Goal: Use online tool/utility: Utilize a website feature to perform a specific function

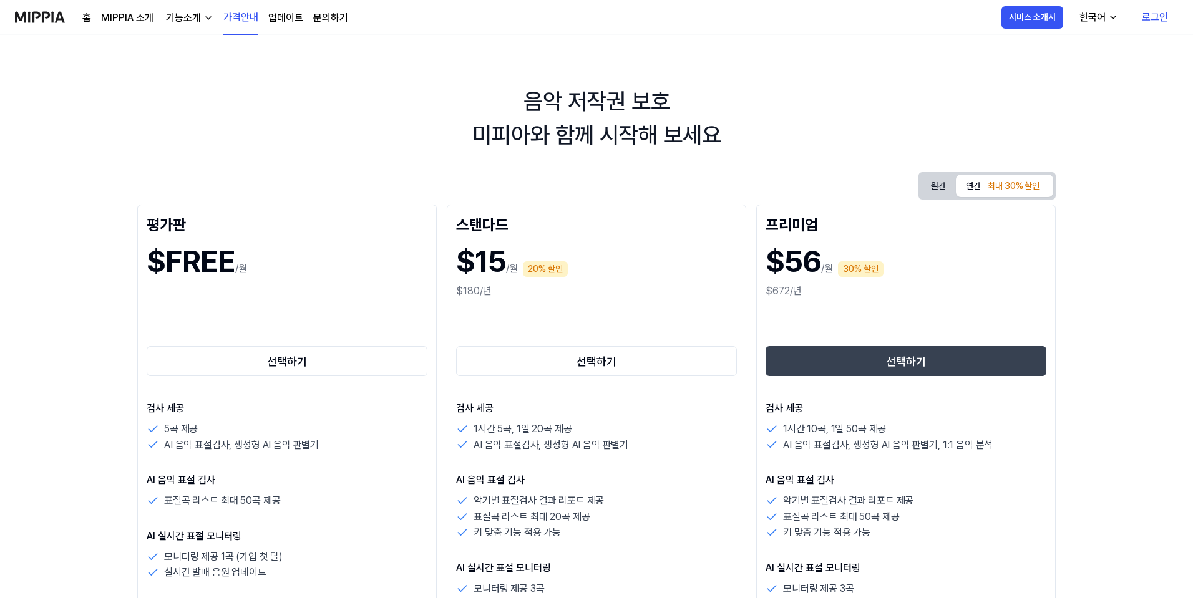
click at [49, 16] on img at bounding box center [40, 17] width 50 height 34
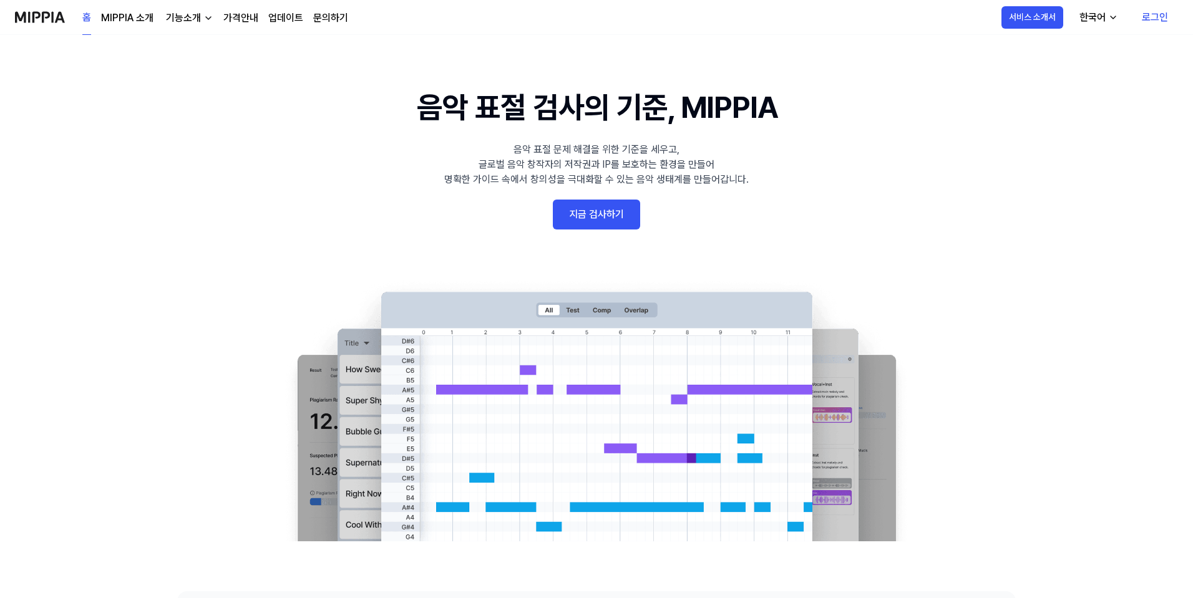
click at [626, 220] on link "지금 검사하기" at bounding box center [596, 215] width 87 height 30
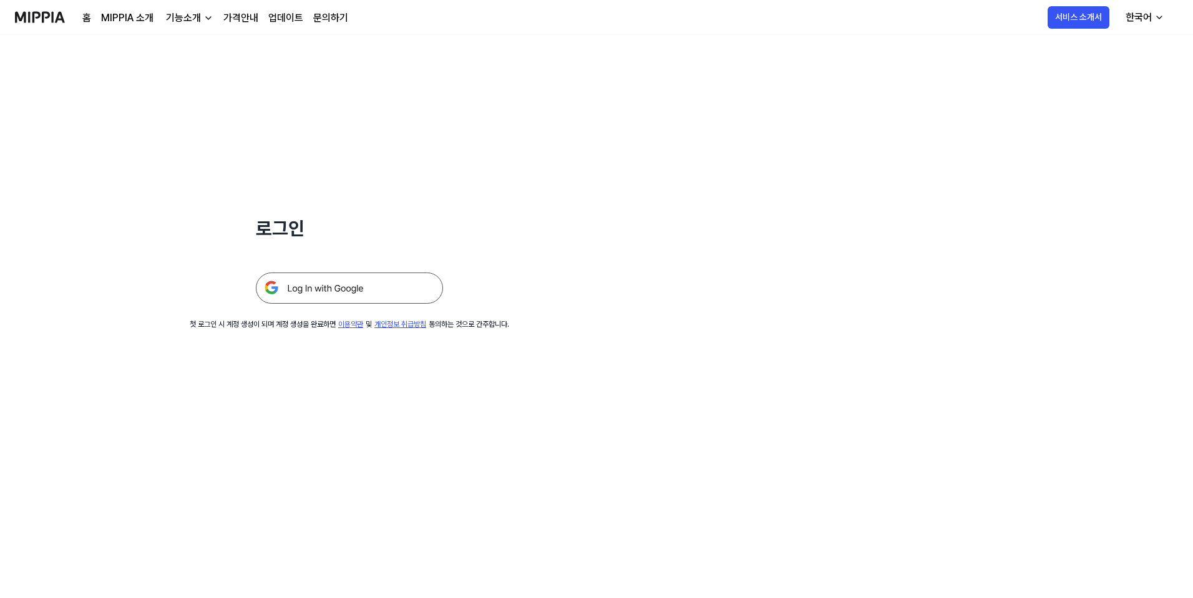
click at [356, 294] on img at bounding box center [349, 288] width 187 height 31
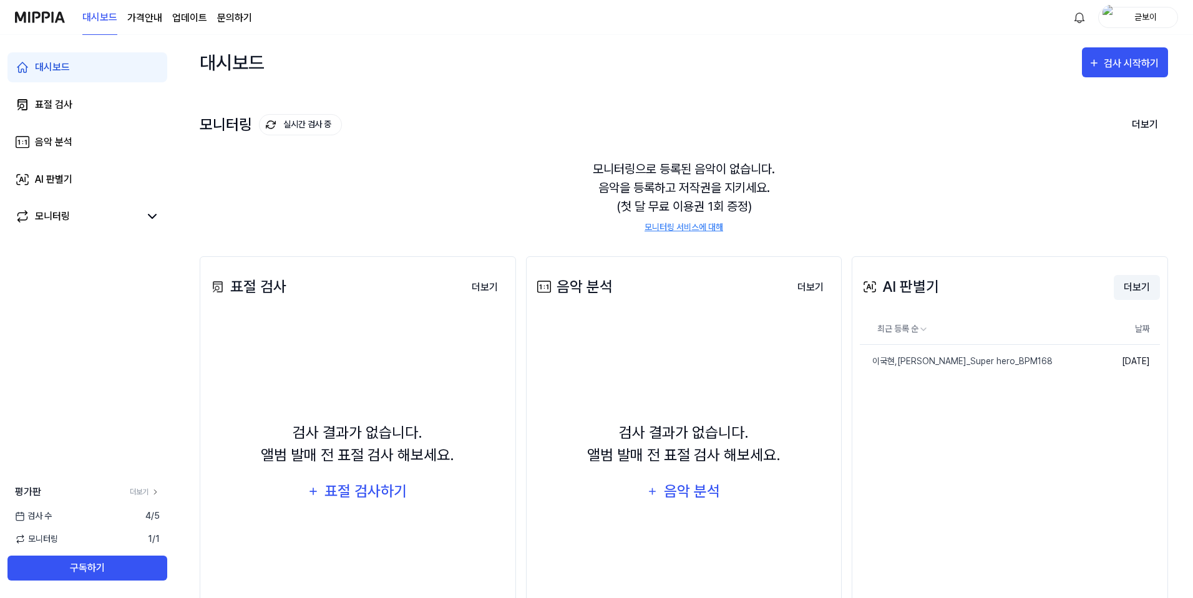
click at [1143, 286] on button "더보기" at bounding box center [1136, 287] width 46 height 25
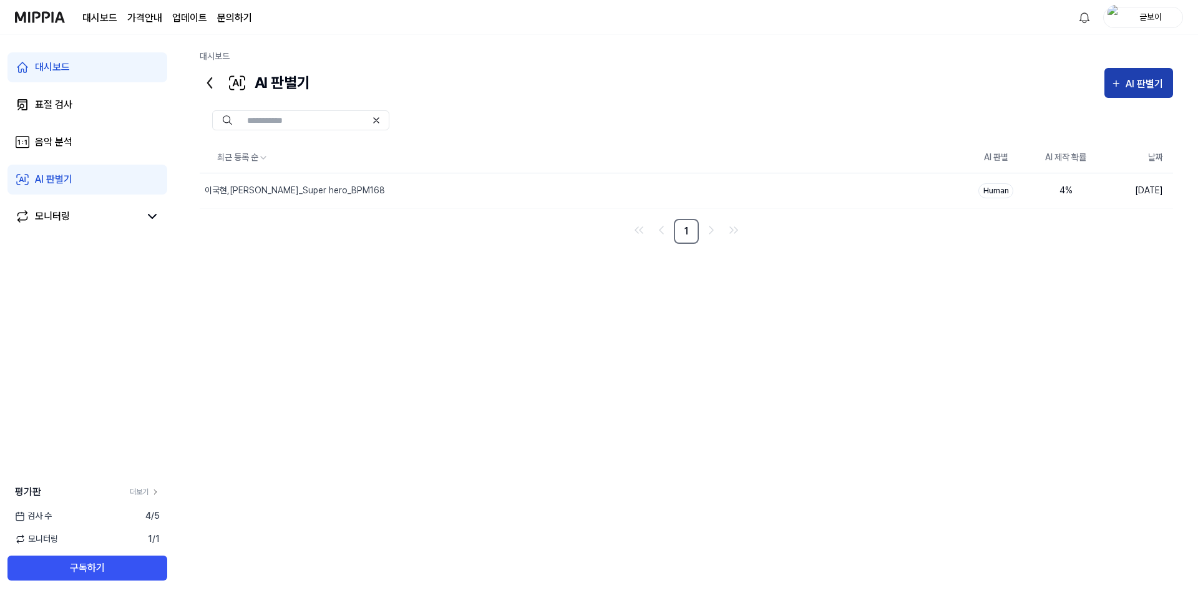
click at [1134, 82] on div "AI 판별기" at bounding box center [1145, 84] width 41 height 16
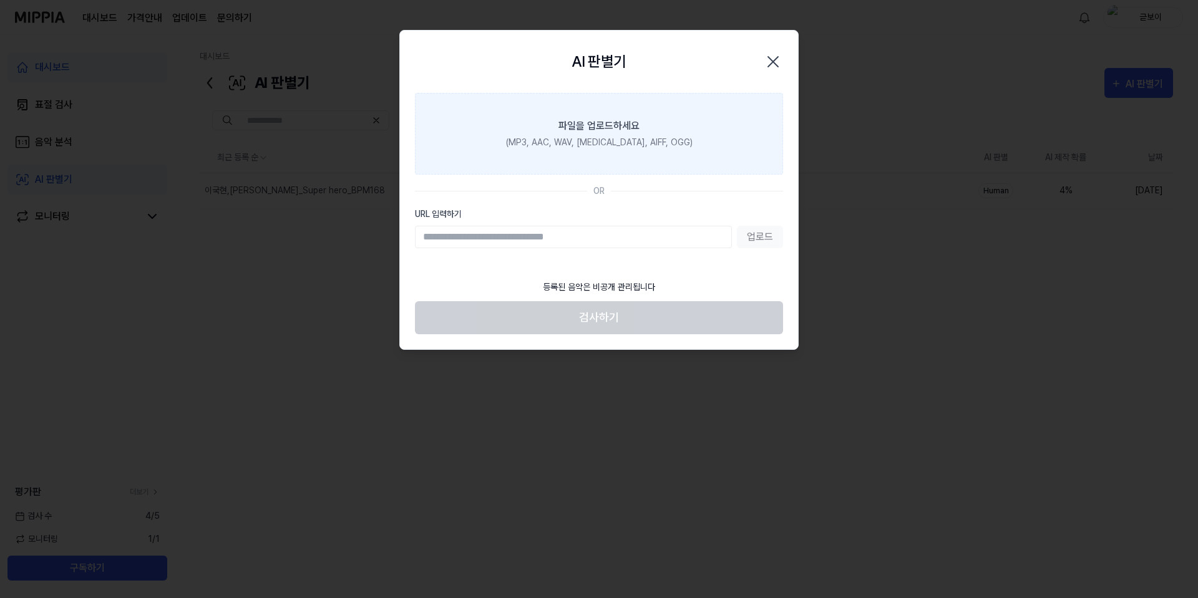
click at [627, 123] on div "파일을 업로드하세요" at bounding box center [598, 126] width 81 height 15
click at [0, 0] on input "파일을 업로드하세요 (MP3, AAC, WAV, [MEDICAL_DATA], AIFF, OGG)" at bounding box center [0, 0] width 0 height 0
click at [663, 133] on label "파일을 업로드하세요 (MP3, AAC, WAV, [MEDICAL_DATA], AIFF, OGG)" at bounding box center [599, 134] width 368 height 82
click at [0, 0] on input "파일을 업로드하세요 (MP3, AAC, WAV, [MEDICAL_DATA], AIFF, OGG)" at bounding box center [0, 0] width 0 height 0
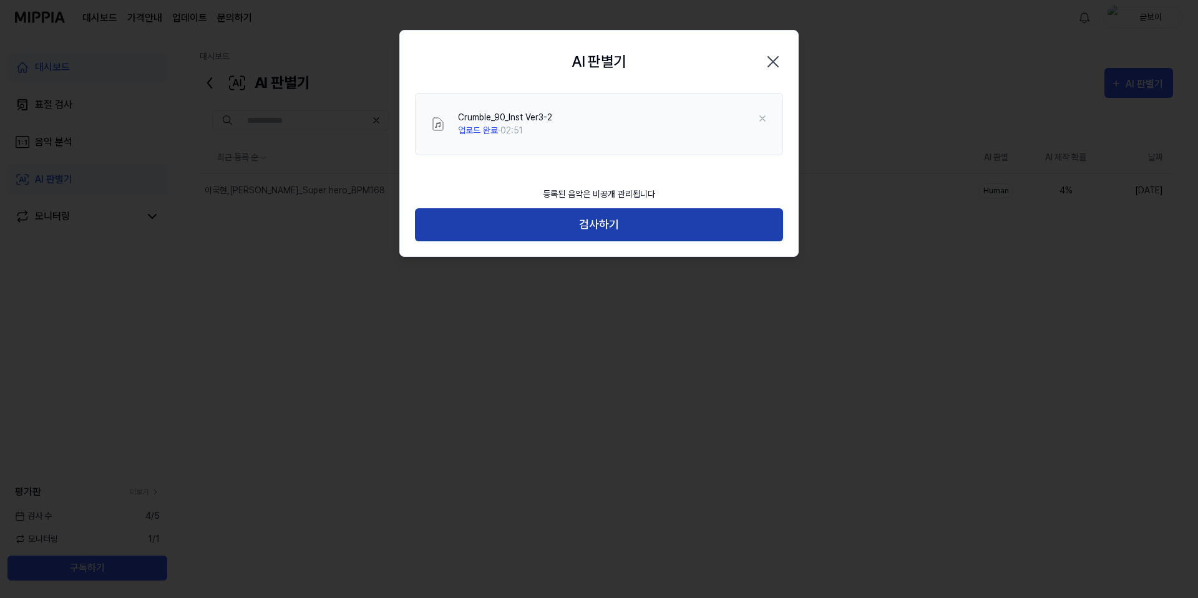
click at [595, 219] on button "검사하기" at bounding box center [599, 224] width 368 height 33
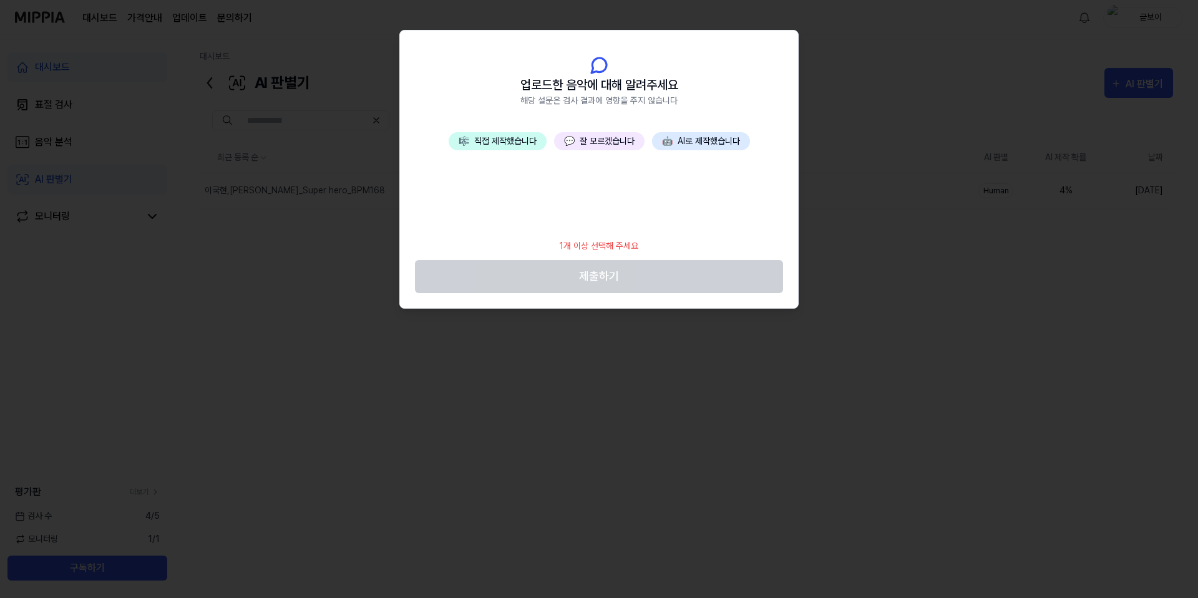
click at [617, 145] on button "💬 잘 모르겠습니다" at bounding box center [599, 141] width 90 height 18
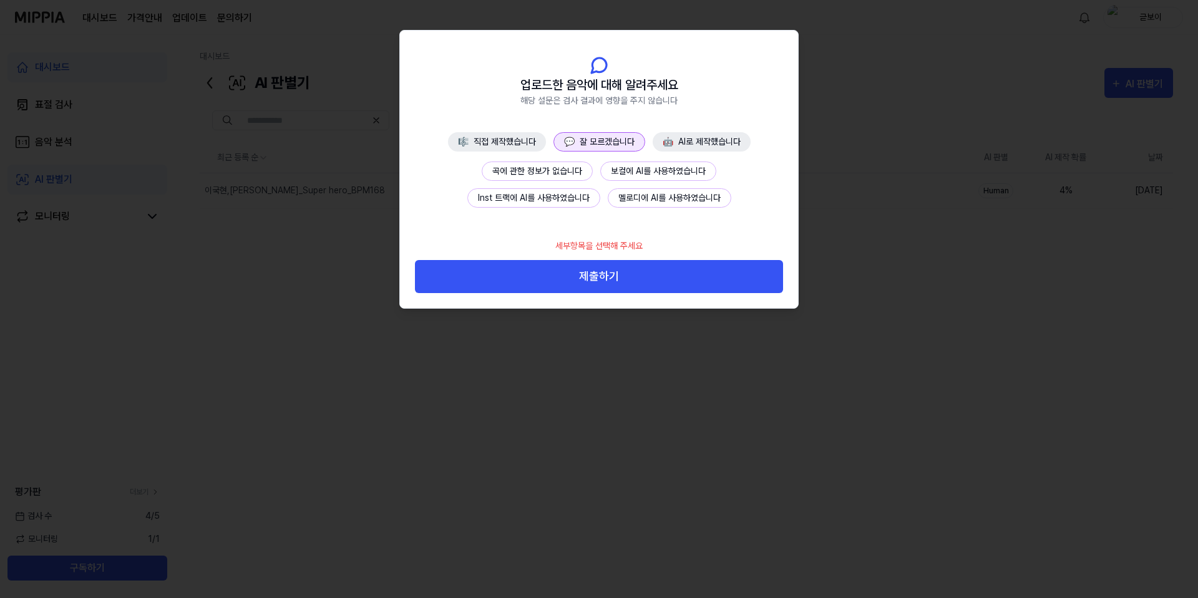
click at [572, 173] on button "곡에 관한 정보가 없습니다" at bounding box center [537, 171] width 111 height 19
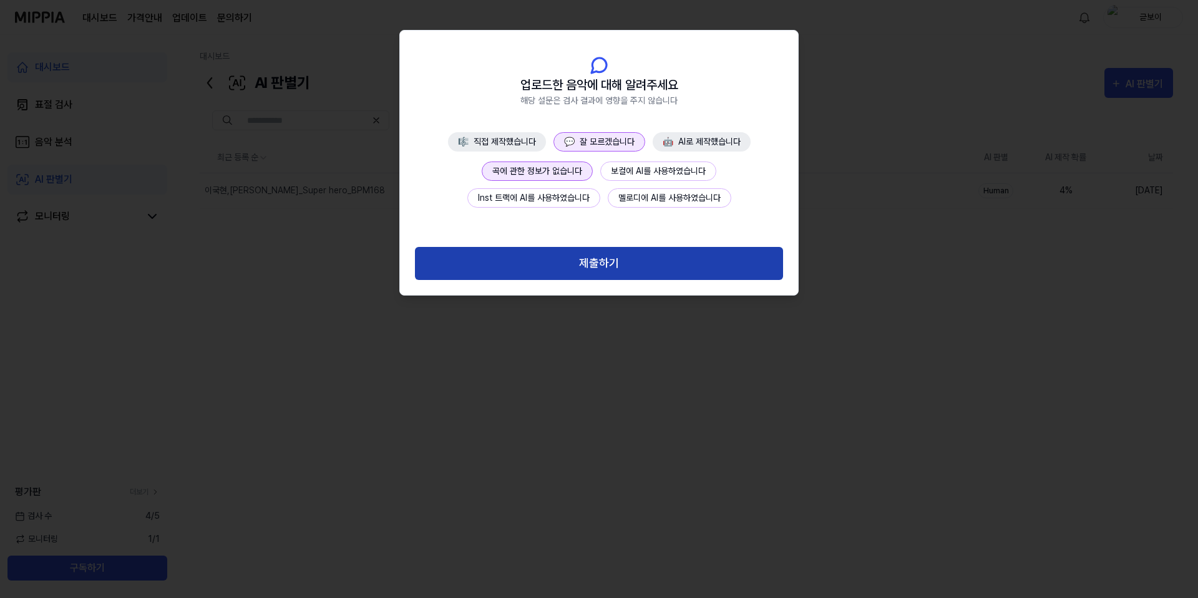
click at [603, 266] on button "제출하기" at bounding box center [599, 263] width 368 height 33
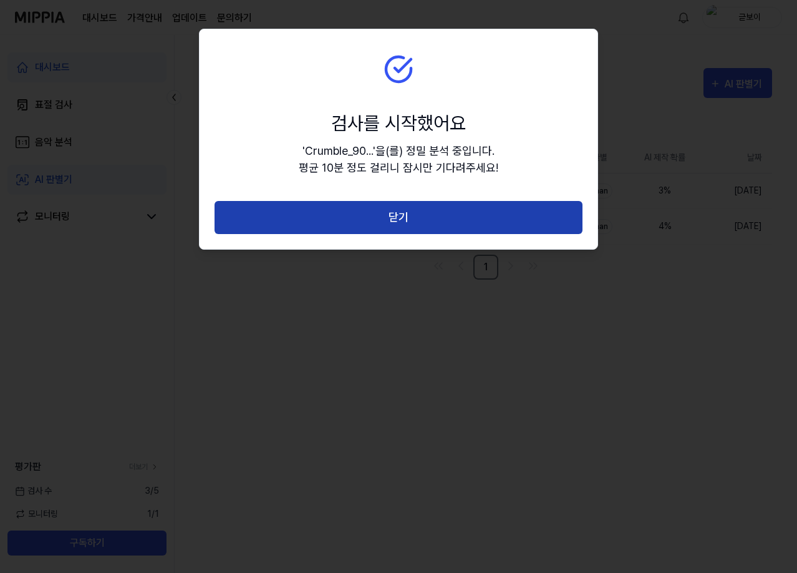
click at [456, 218] on button "닫기" at bounding box center [399, 217] width 368 height 33
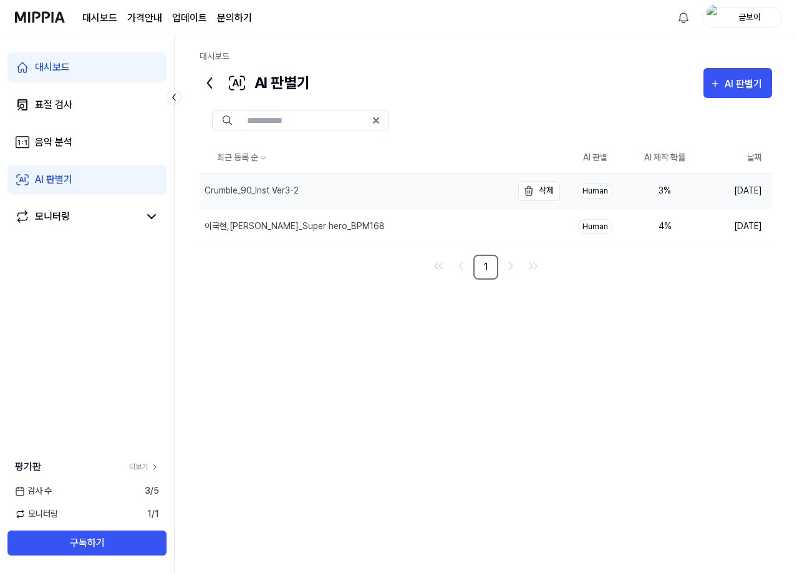
click at [287, 196] on div "Crumble_90_Inst Ver3-2" at bounding box center [252, 190] width 94 height 13
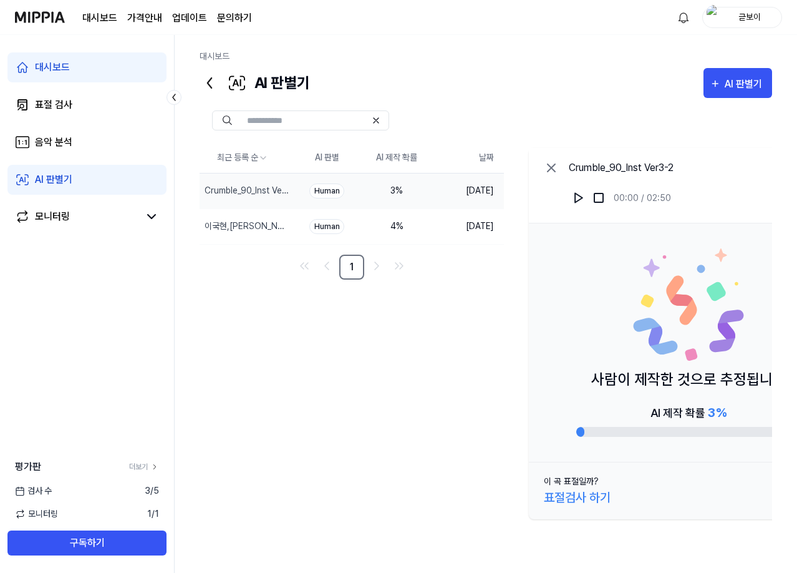
click at [590, 52] on div "대시보드" at bounding box center [486, 59] width 573 height 18
click at [733, 89] on div "AI 판별기" at bounding box center [745, 84] width 41 height 16
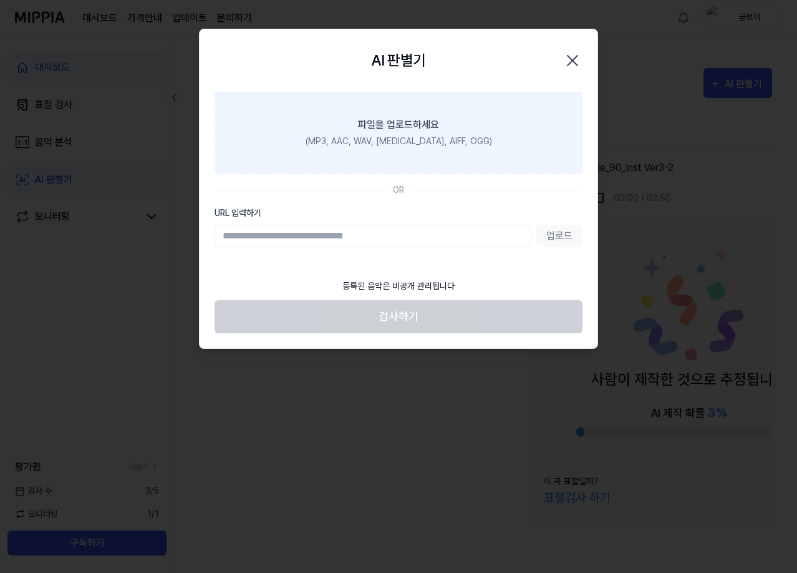
click at [417, 137] on div "(MP3, AAC, WAV, [MEDICAL_DATA], AIFF, OGG)" at bounding box center [399, 141] width 186 height 13
click at [0, 0] on input "파일을 업로드하세요 (MP3, AAC, WAV, [MEDICAL_DATA], AIFF, OGG)" at bounding box center [0, 0] width 0 height 0
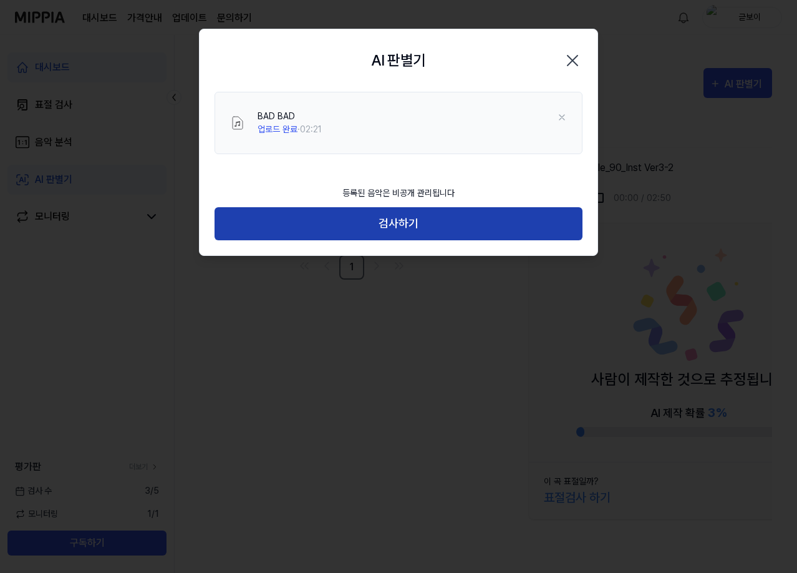
click at [404, 223] on button "검사하기" at bounding box center [399, 223] width 368 height 33
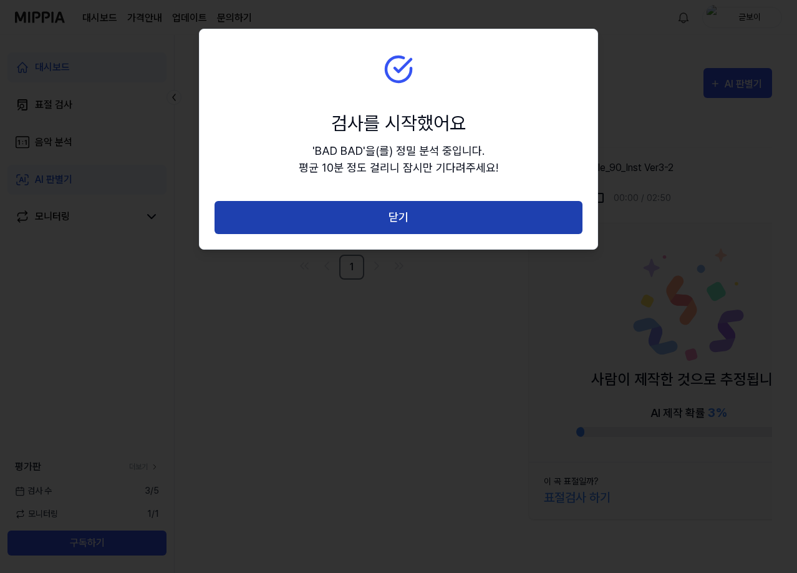
click at [457, 225] on button "닫기" at bounding box center [399, 217] width 368 height 33
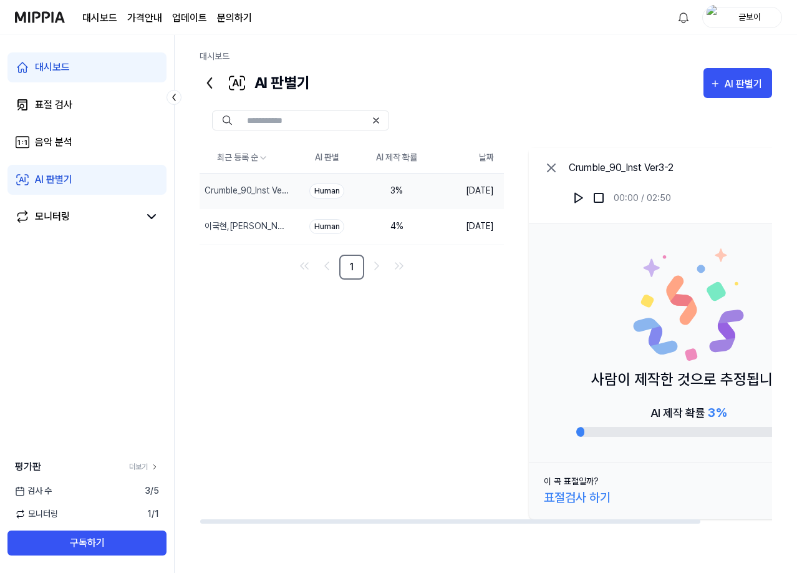
click at [382, 360] on div "최근 등록 순 AI 판별 AI 제작 확률 날짜 Crumble_90_Inst Ver3-2 삭제 Human 3 % [DATE] 이국현,[PERSO…" at bounding box center [527, 333] width 654 height 381
click at [244, 189] on div "BAD BAD" at bounding box center [227, 190] width 54 height 35
click at [336, 191] on div "Human" at bounding box center [326, 190] width 35 height 15
click at [414, 191] on div "1 %" at bounding box center [397, 190] width 50 height 13
click at [247, 233] on div "Crumble_90_Inst Ver3-2" at bounding box center [227, 226] width 54 height 35
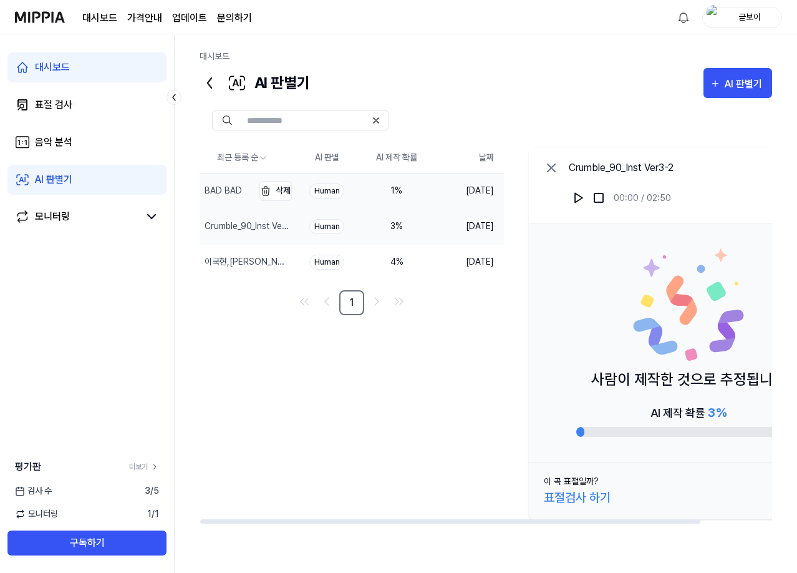
click at [230, 189] on div "BAD BAD" at bounding box center [223, 190] width 37 height 13
click at [578, 494] on div "표절검사 하기" at bounding box center [577, 497] width 67 height 19
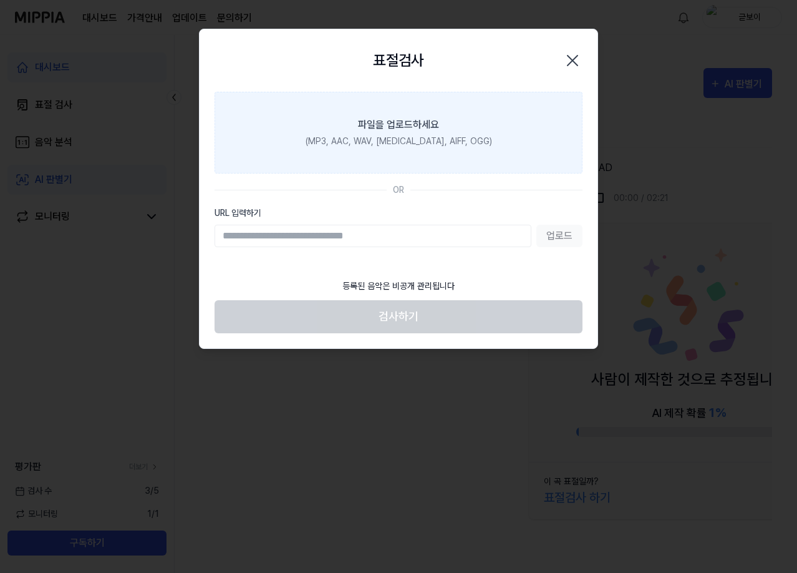
click at [413, 123] on div "파일을 업로드하세요" at bounding box center [398, 124] width 81 height 15
click at [0, 0] on input "파일을 업로드하세요 (MP3, AAC, WAV, [MEDICAL_DATA], AIFF, OGG)" at bounding box center [0, 0] width 0 height 0
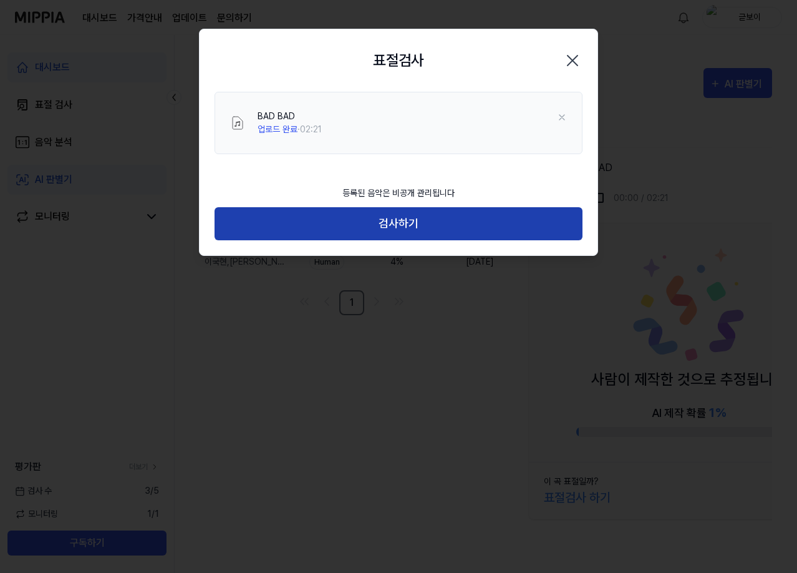
click at [455, 235] on button "검사하기" at bounding box center [399, 223] width 368 height 33
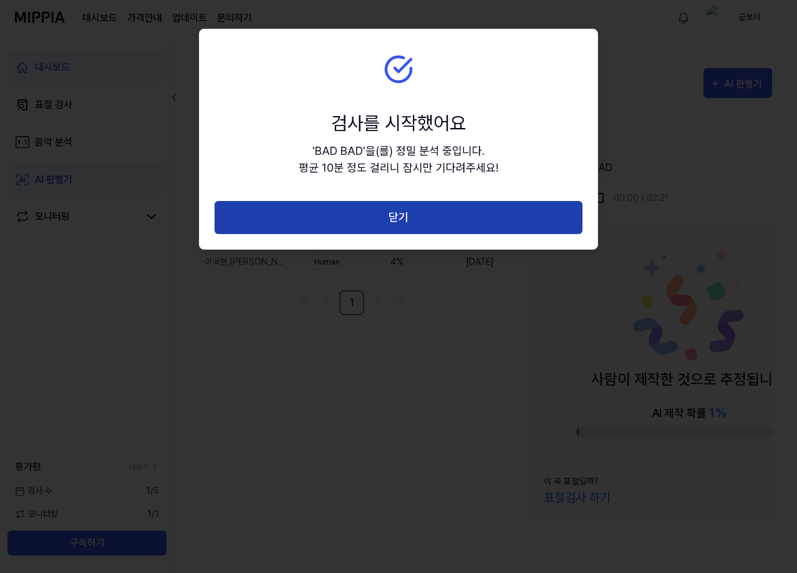
click at [457, 215] on button "닫기" at bounding box center [399, 217] width 368 height 33
